Goal: Check status: Check status

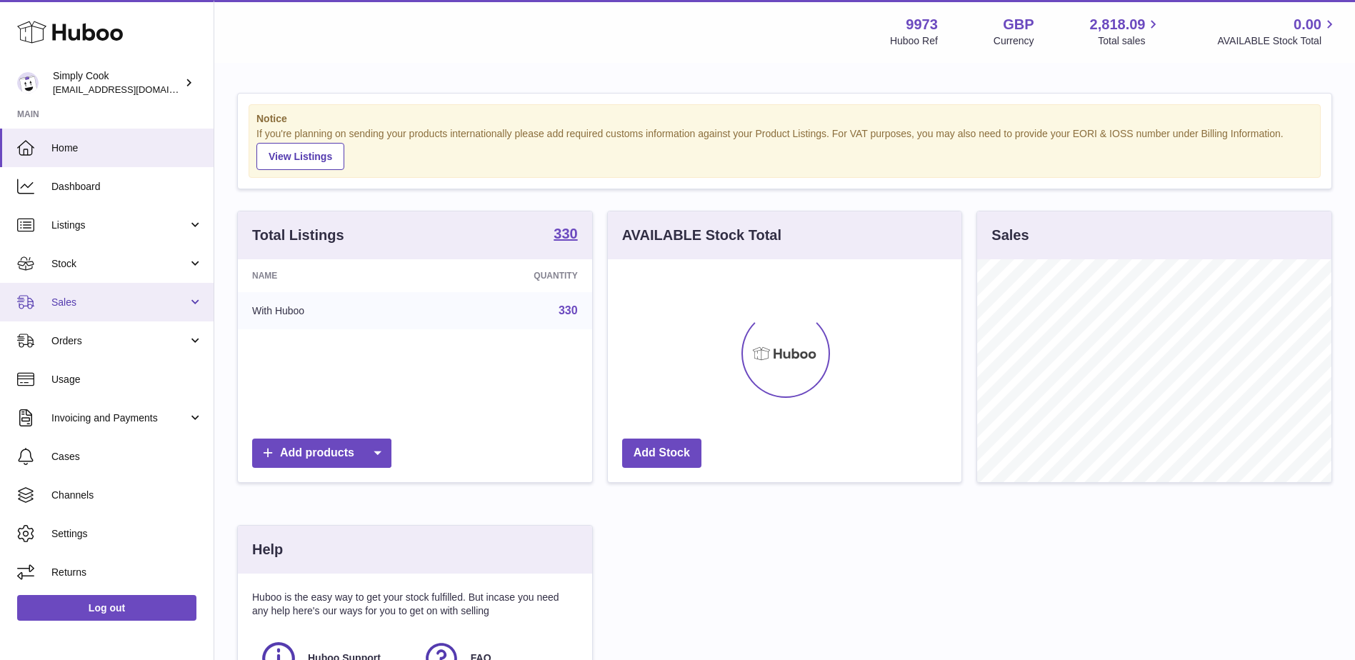
scroll to position [223, 354]
click at [89, 300] on span "Sales" at bounding box center [119, 303] width 136 height 14
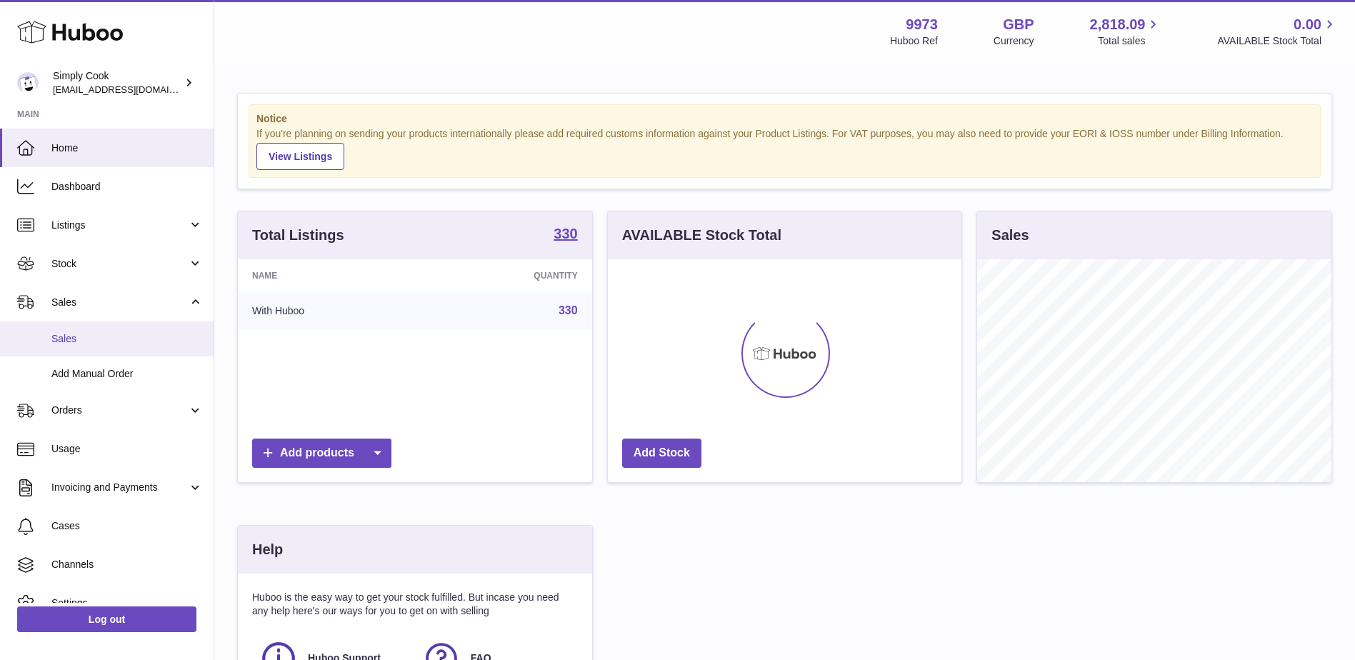
click at [80, 326] on link "Sales" at bounding box center [107, 338] width 214 height 35
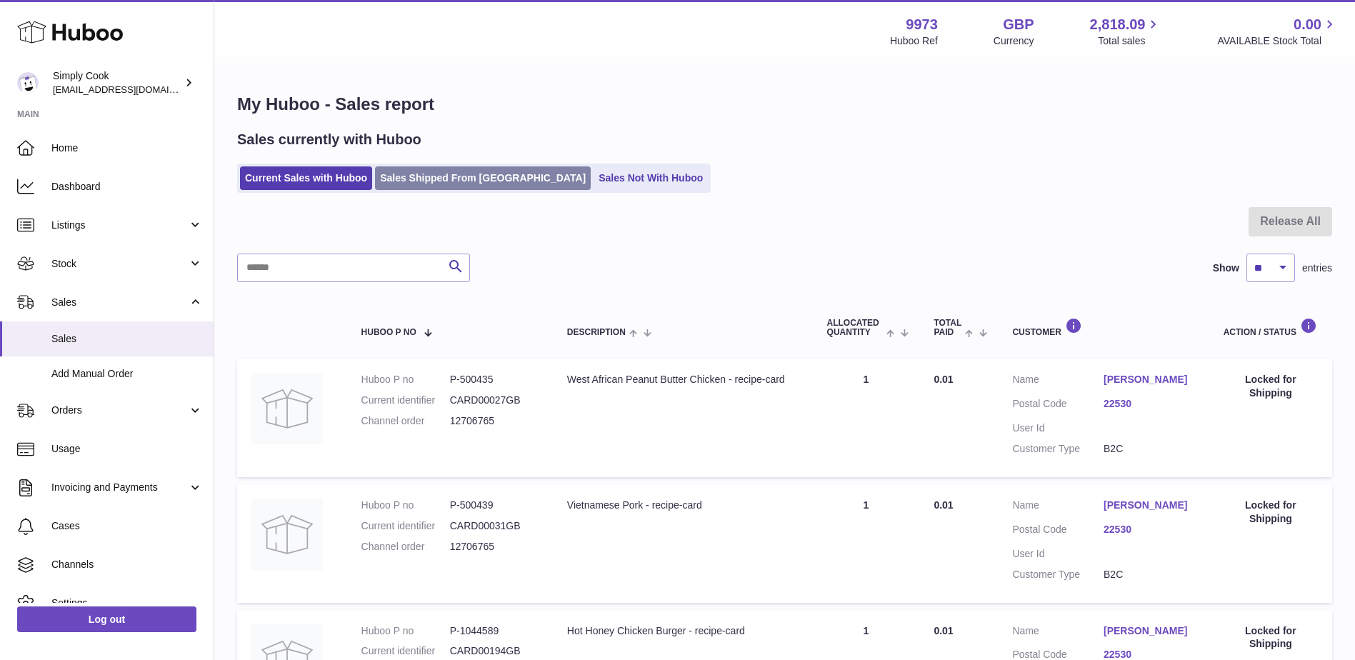
click at [454, 185] on link "Sales Shipped From Huboo" at bounding box center [483, 178] width 216 height 24
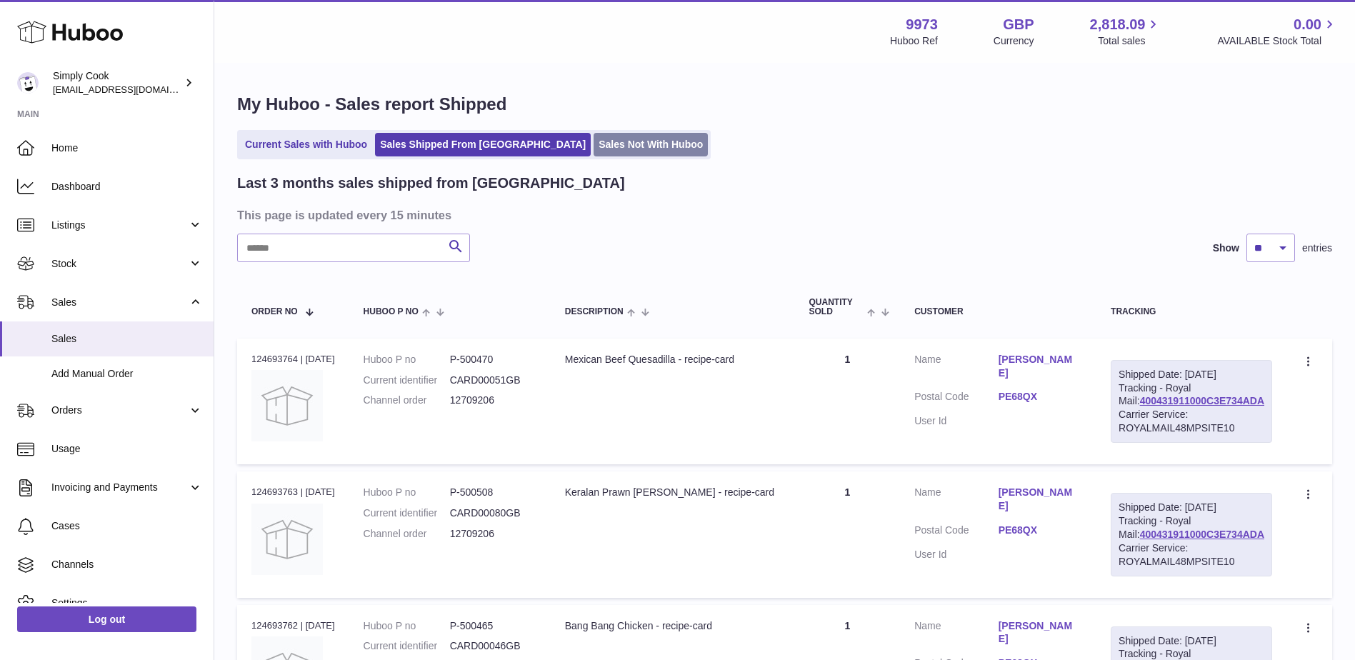
click at [594, 149] on link "Sales Not With Huboo" at bounding box center [651, 145] width 114 height 24
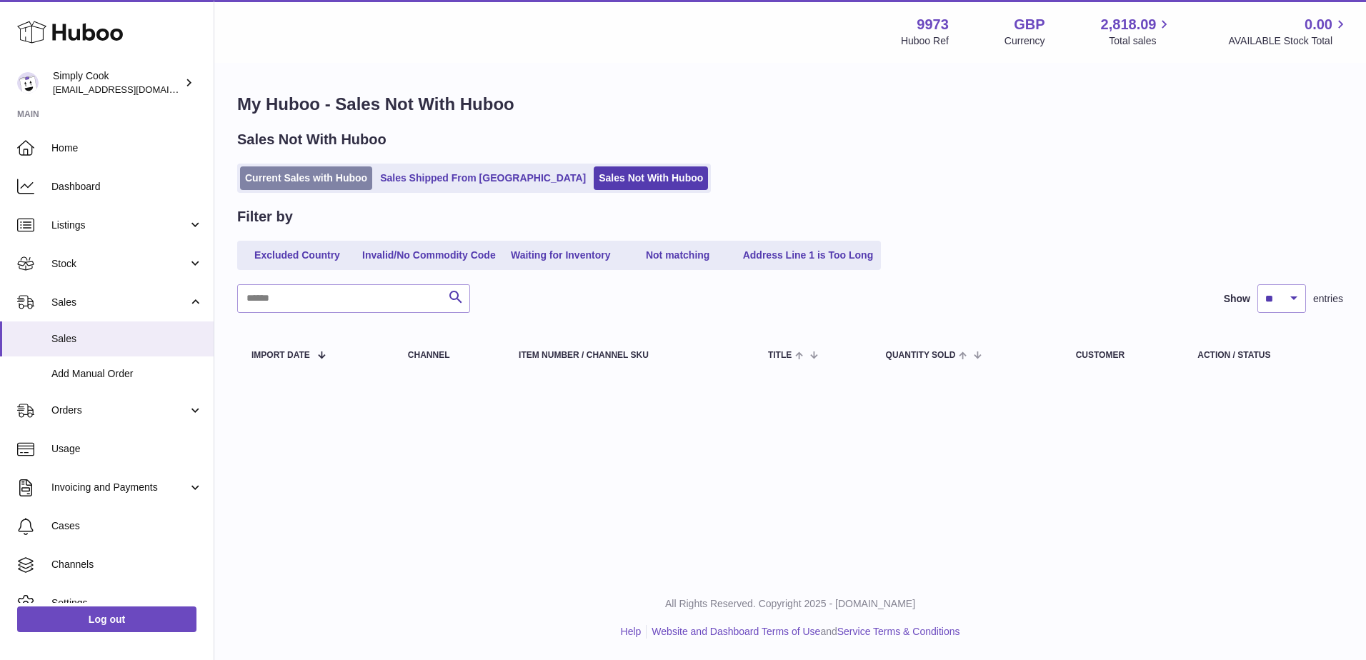
click at [274, 179] on link "Current Sales with Huboo" at bounding box center [306, 178] width 132 height 24
